Goal: Information Seeking & Learning: Find specific fact

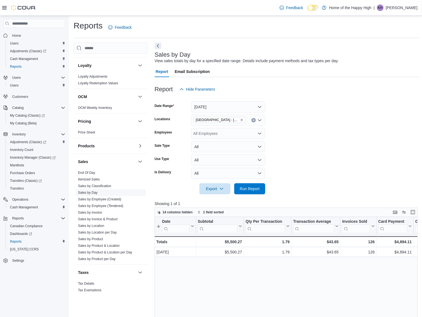
scroll to position [238, 0]
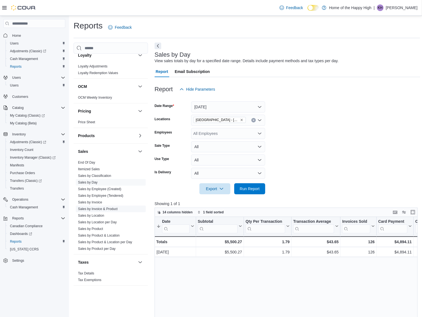
click at [100, 210] on link "Sales by Invoice & Product" at bounding box center [98, 209] width 40 height 4
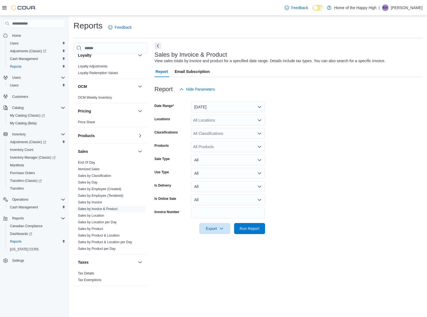
click at [217, 122] on div "All Locations" at bounding box center [228, 120] width 74 height 11
type input "***"
click at [220, 129] on span "[GEOGRAPHIC_DATA] - [GEOGRAPHIC_DATA] - Fire & Flower" at bounding box center [269, 130] width 111 height 6
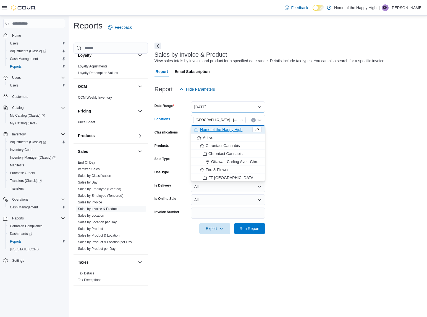
click at [224, 105] on button "Yesterday" at bounding box center [228, 106] width 74 height 11
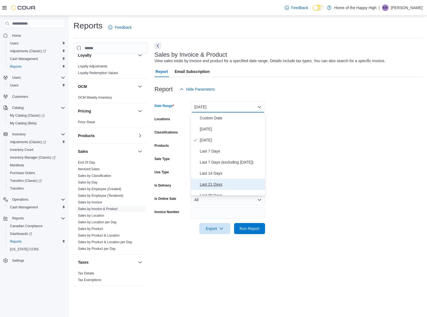
click at [225, 183] on span "Last 21 Days" at bounding box center [231, 184] width 63 height 7
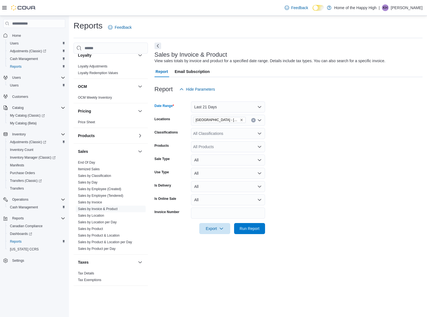
click at [217, 135] on div "All Classifications" at bounding box center [228, 133] width 74 height 11
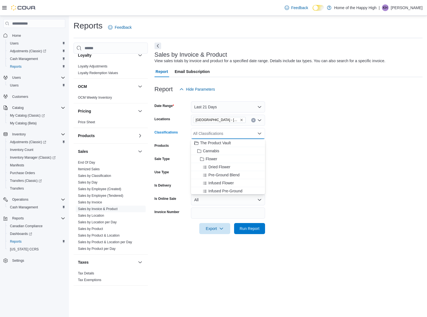
click at [296, 145] on form "Date Range Last 21 Days Locations Sylvan Lake - Hewlett Park Landing - Fire & F…" at bounding box center [289, 164] width 268 height 139
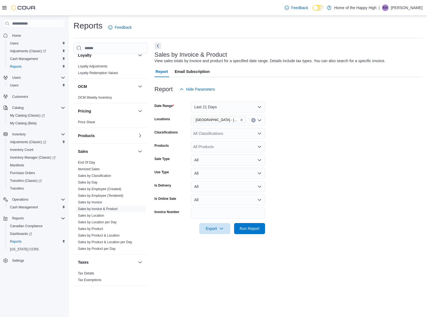
click at [228, 146] on div "All Products" at bounding box center [228, 146] width 74 height 11
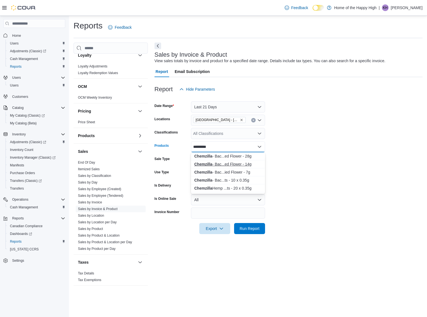
type input "*********"
click at [226, 166] on div "Chemzilla - Bac...ed Flower - 14g" at bounding box center [227, 164] width 67 height 6
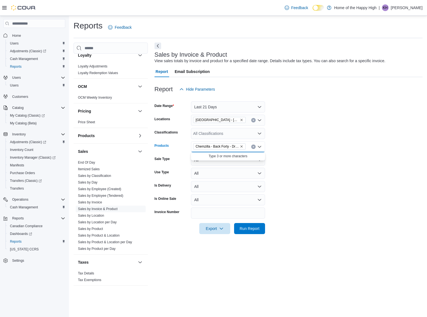
click at [320, 178] on form "Date Range Last 21 Days Locations Sylvan Lake - Hewlett Park Landing - Fire & F…" at bounding box center [289, 164] width 268 height 139
click at [259, 230] on span "Run Report" at bounding box center [250, 228] width 24 height 11
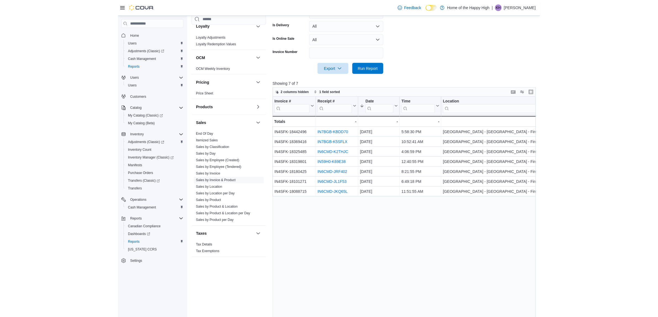
scroll to position [173, 0]
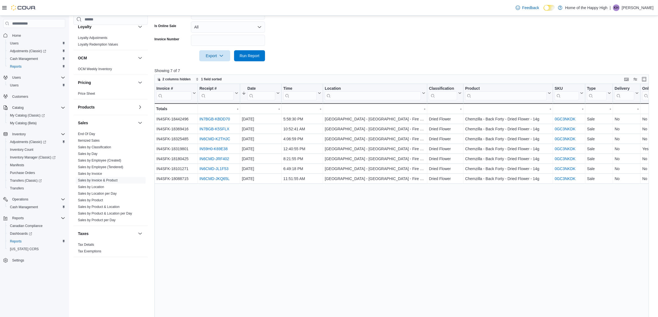
drag, startPoint x: 532, startPoint y: 200, endPoint x: 547, endPoint y: 201, distance: 15.2
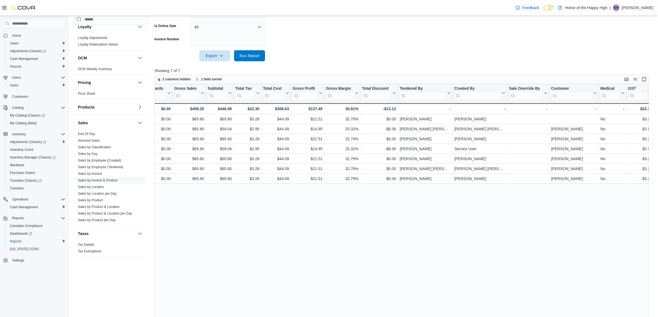
drag, startPoint x: 295, startPoint y: 199, endPoint x: 425, endPoint y: 203, distance: 130.0
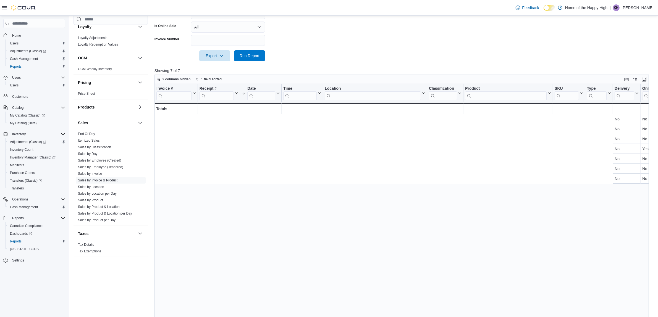
drag, startPoint x: 425, startPoint y: 203, endPoint x: 222, endPoint y: 203, distance: 202.7
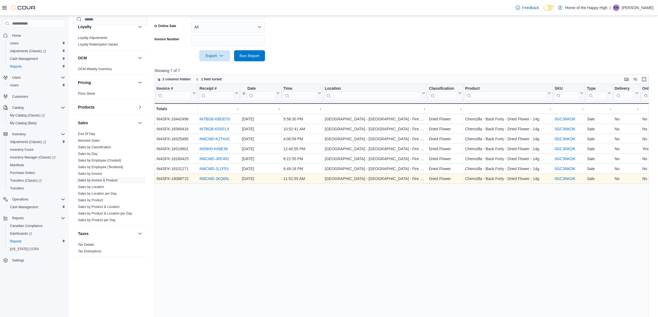
click at [217, 180] on link "IN6CMD-JKQ65L" at bounding box center [215, 179] width 30 height 4
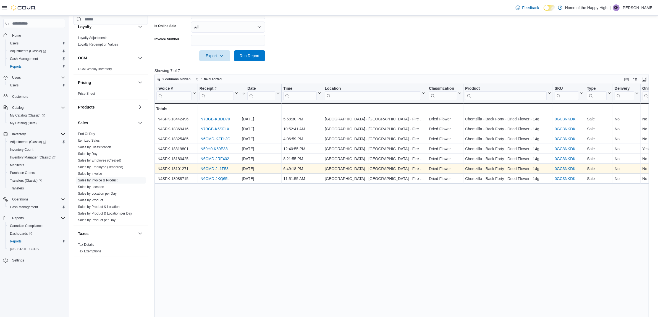
click at [215, 169] on link "IN6CMD-JL1F53" at bounding box center [214, 169] width 29 height 4
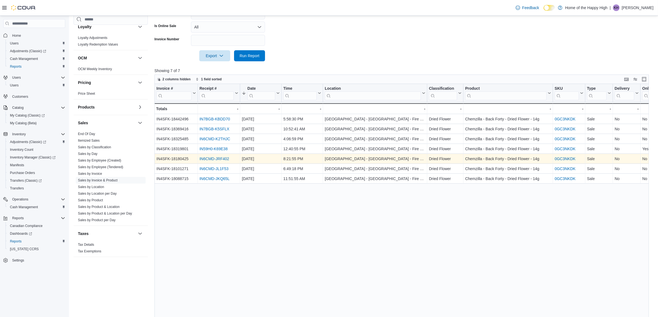
click at [216, 160] on link "IN6CMD-JRF402" at bounding box center [215, 159] width 30 height 4
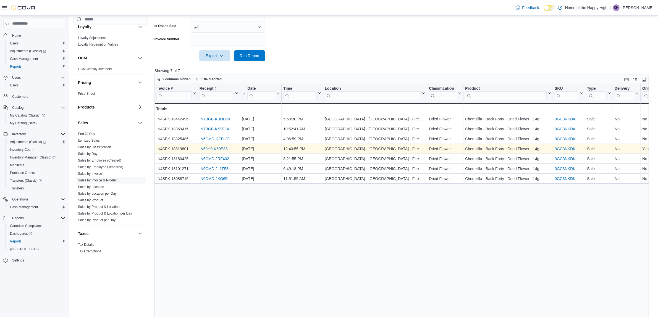
click at [220, 147] on link "IN59H0-K69E38" at bounding box center [214, 149] width 28 height 4
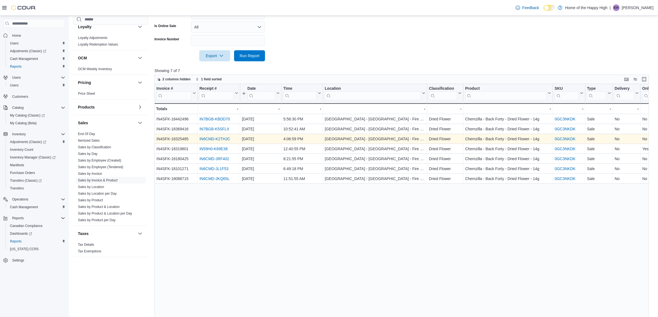
click at [226, 137] on link "IN6CMD-K2THJC" at bounding box center [215, 139] width 31 height 4
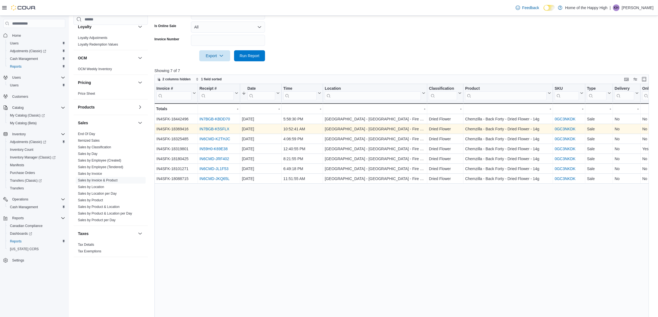
click at [216, 127] on link "IN7BGB-K5SFLX" at bounding box center [215, 129] width 30 height 4
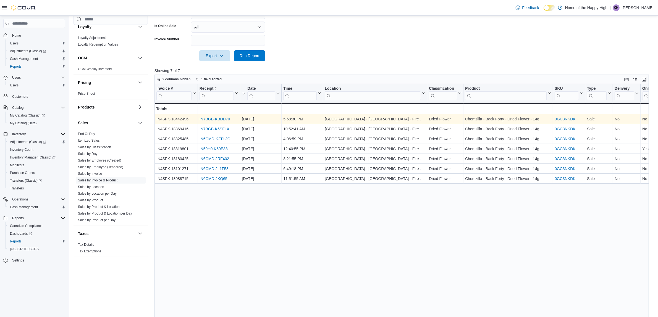
click at [210, 119] on link "IN7BGB-KBDD70" at bounding box center [215, 119] width 30 height 4
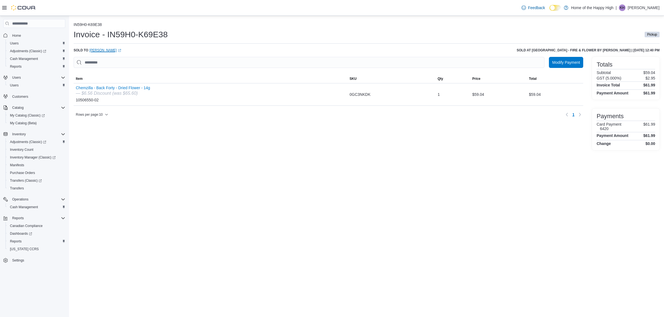
click at [107, 49] on link "Bob Morrow (opens in a new tab or window)" at bounding box center [105, 50] width 32 height 4
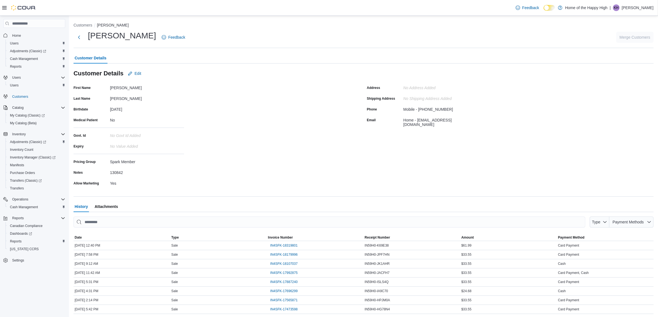
click at [105, 207] on span "Attachments" at bounding box center [107, 206] width 24 height 11
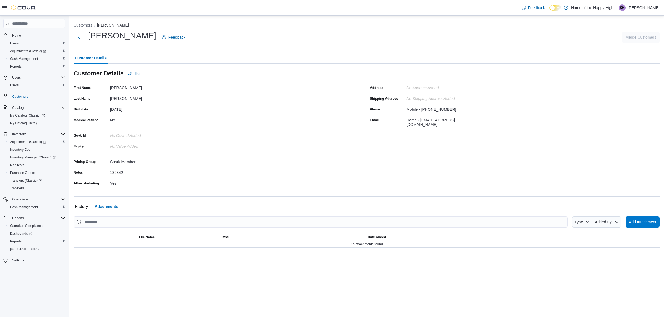
click at [84, 208] on span "History" at bounding box center [81, 206] width 13 height 11
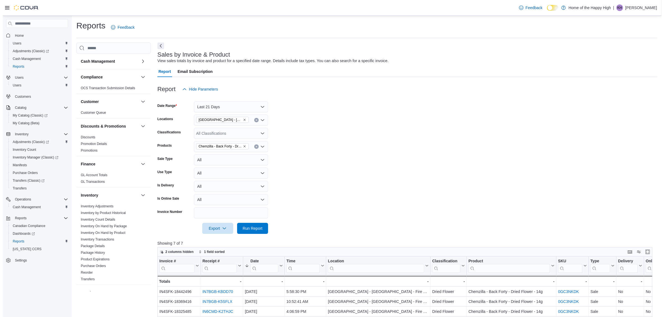
scroll to position [238, 0]
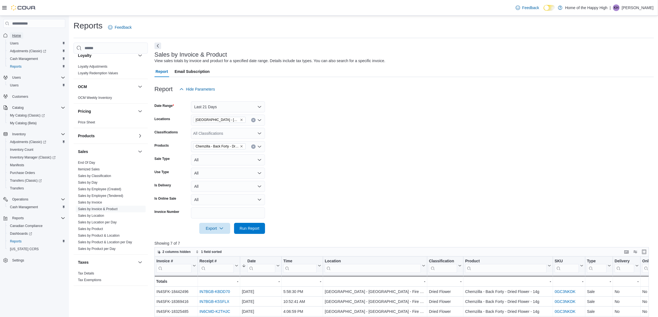
click at [18, 34] on span "Home" at bounding box center [16, 35] width 9 height 4
